Goal: Find specific page/section: Find specific page/section

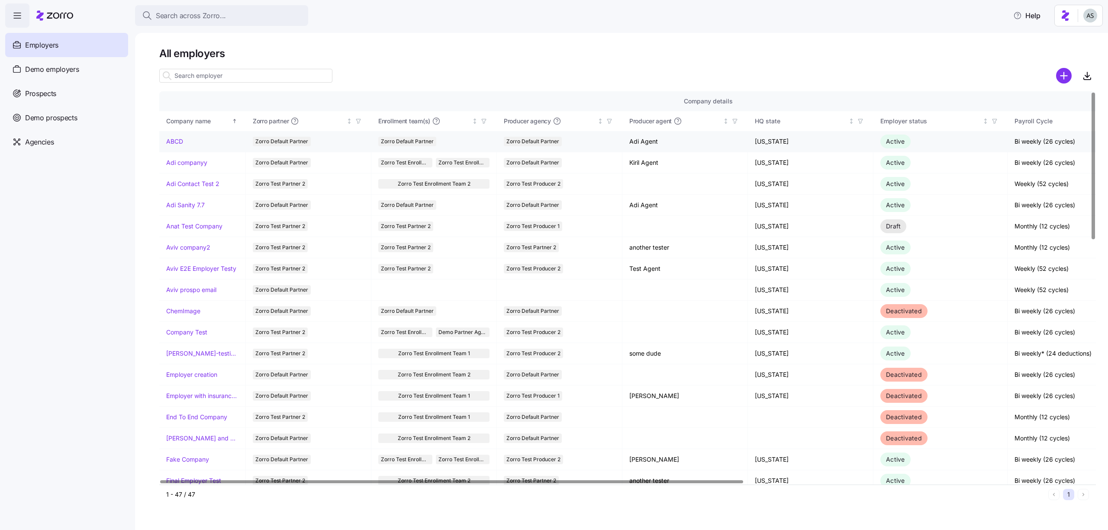
click at [172, 137] on td "ABCD" at bounding box center [202, 141] width 87 height 21
click at [171, 137] on link "ABCD" at bounding box center [174, 141] width 17 height 9
